Goal: Find specific page/section: Find specific page/section

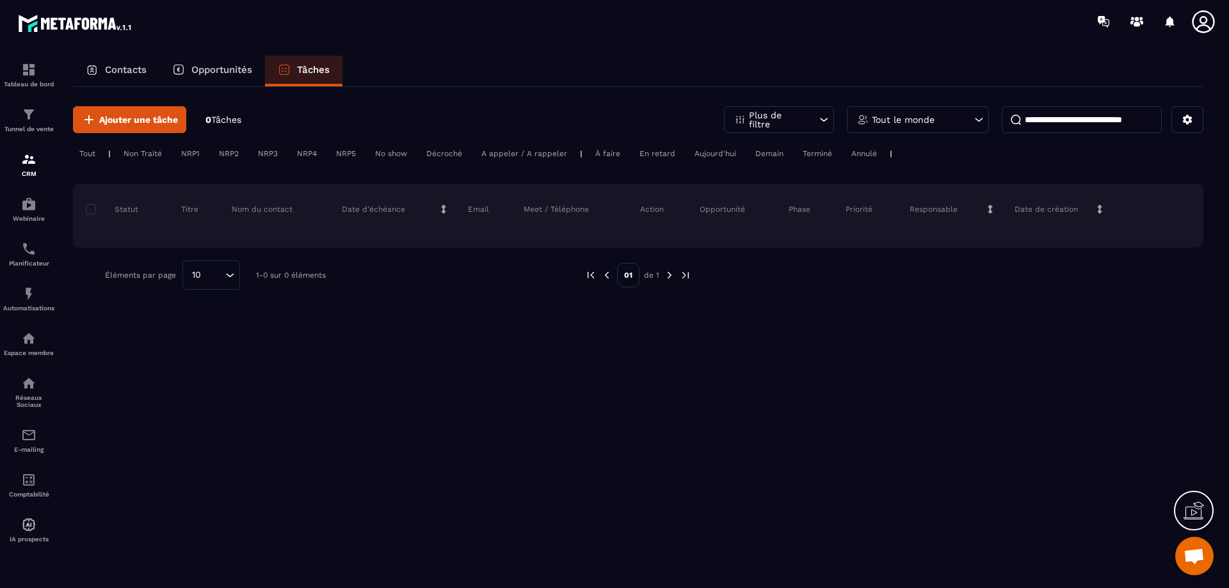
scroll to position [1977, 0]
click at [186, 67] on div "Opportunités" at bounding box center [212, 71] width 106 height 31
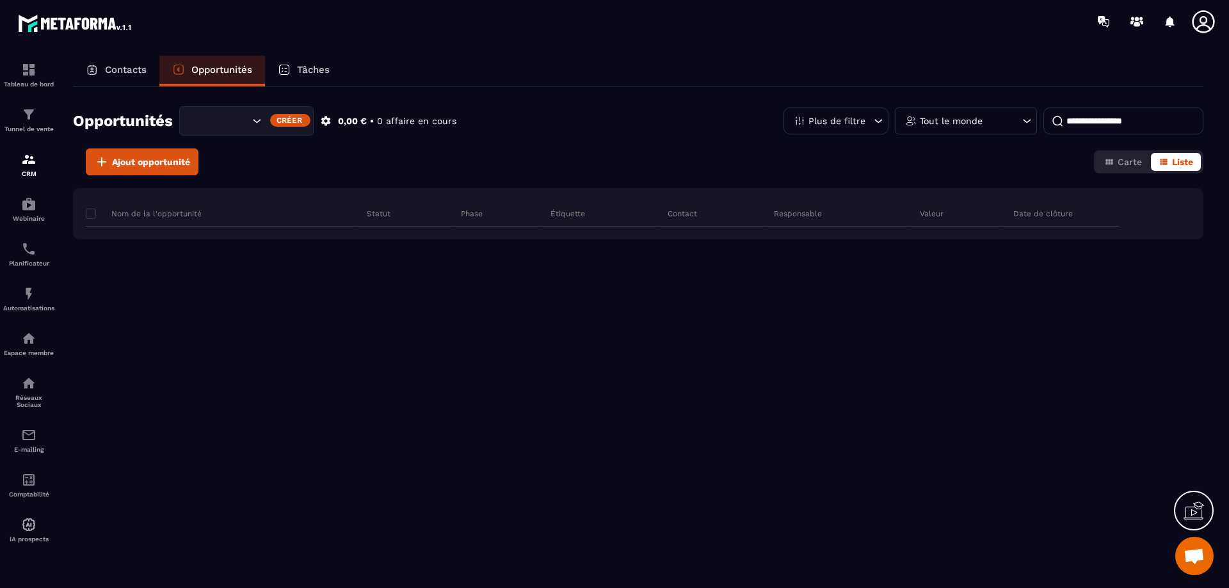
click at [122, 67] on p "Contacts" at bounding box center [126, 70] width 42 height 12
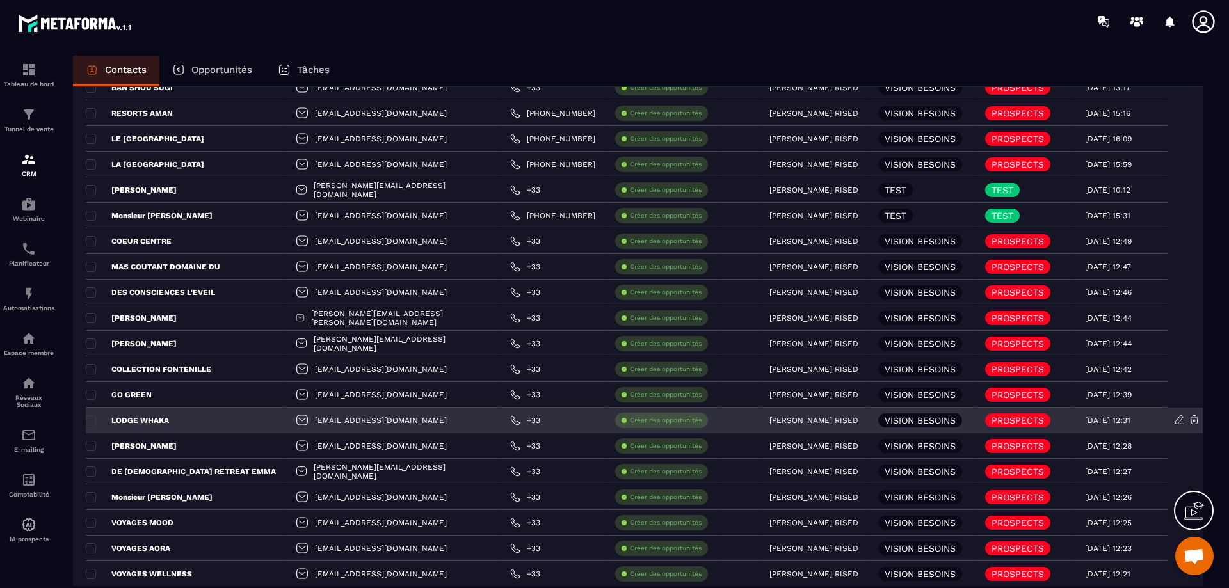
scroll to position [128, 0]
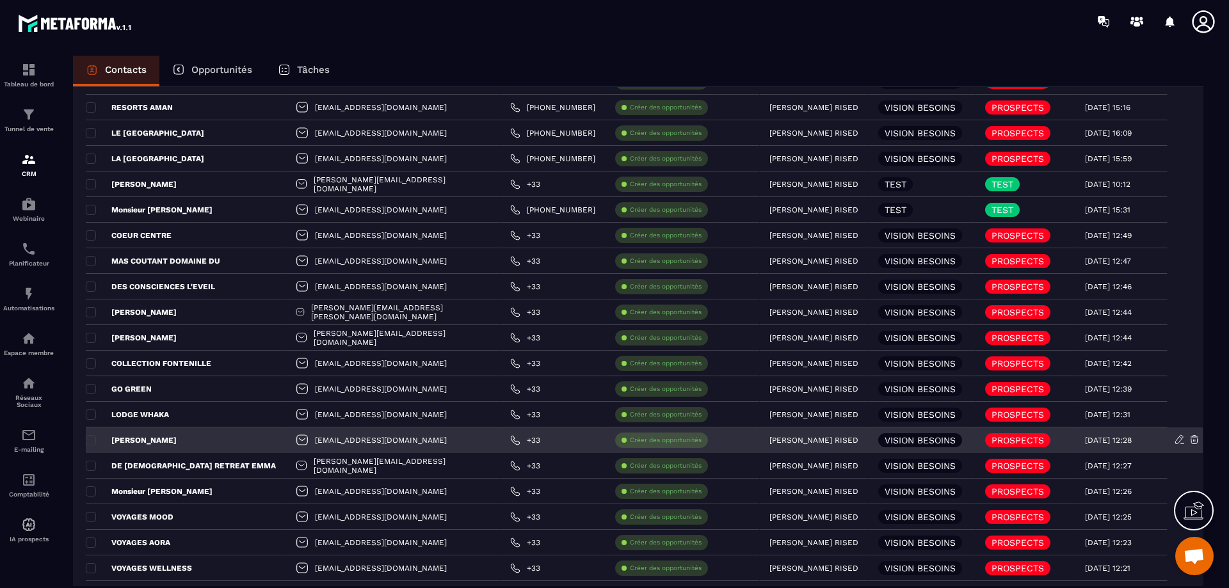
click at [324, 440] on div "[EMAIL_ADDRESS][DOMAIN_NAME]" at bounding box center [393, 440] width 214 height 26
click at [197, 441] on div "[PERSON_NAME]" at bounding box center [186, 440] width 200 height 26
